Goal: Task Accomplishment & Management: Manage account settings

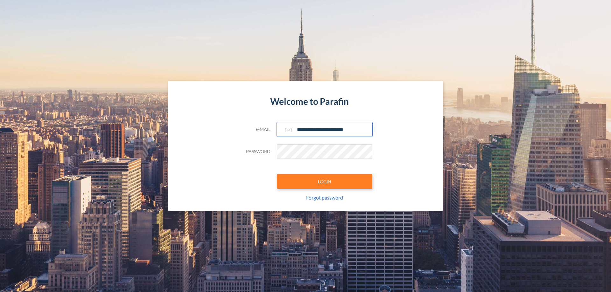
type input "**********"
click at [324, 182] on button "LOGIN" at bounding box center [324, 181] width 95 height 15
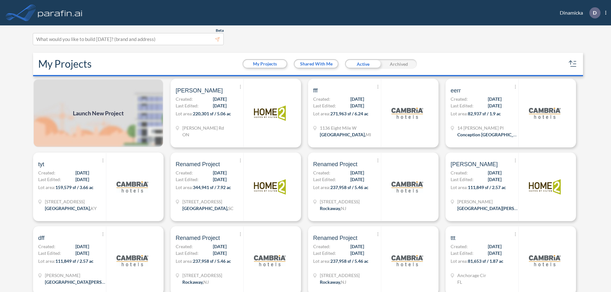
scroll to position [2, 0]
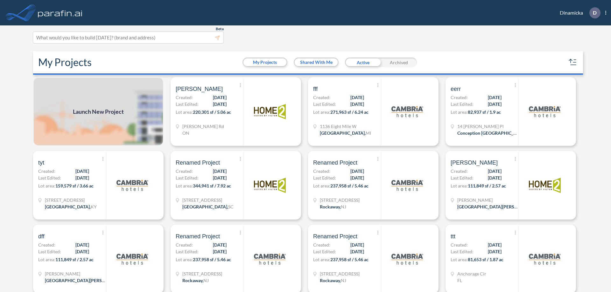
click at [398, 62] on div "Archived" at bounding box center [399, 63] width 36 height 10
